Goal: Navigation & Orientation: Find specific page/section

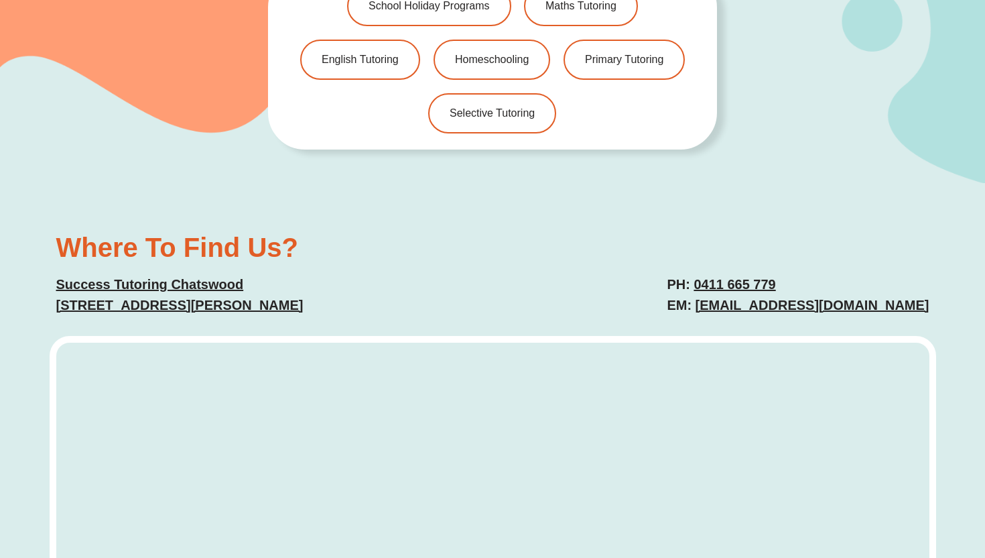
scroll to position [2986, 0]
